Goal: Check status

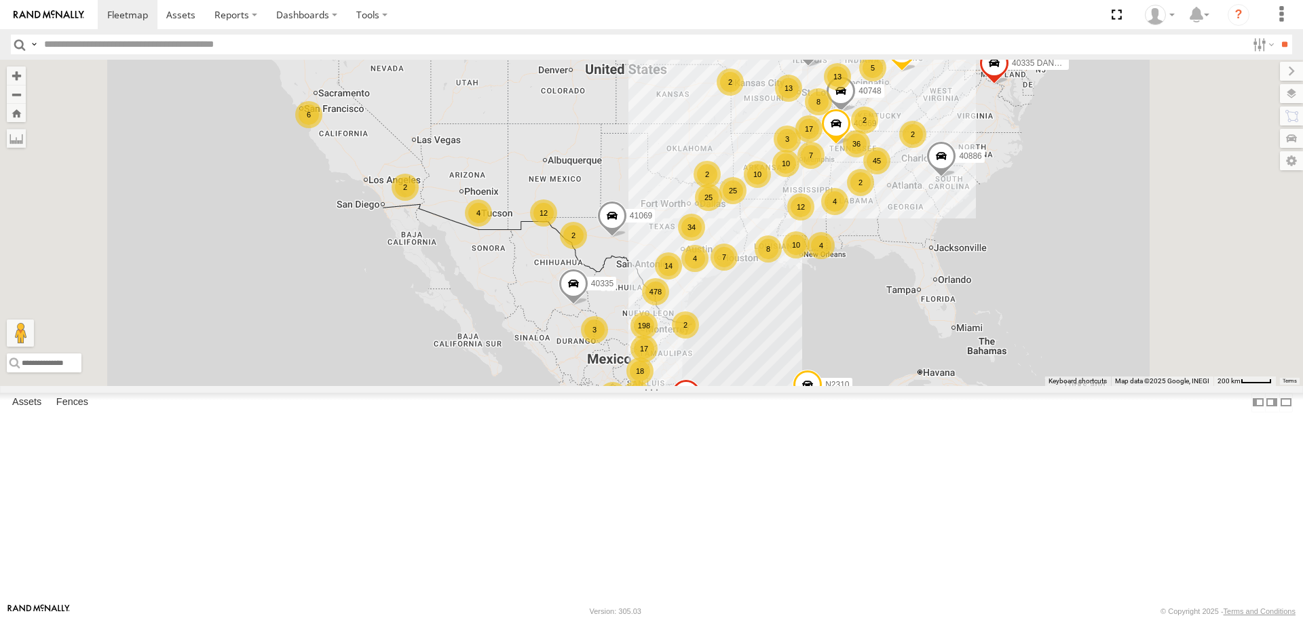
select select "**********"
